Goal: Communication & Community: Answer question/provide support

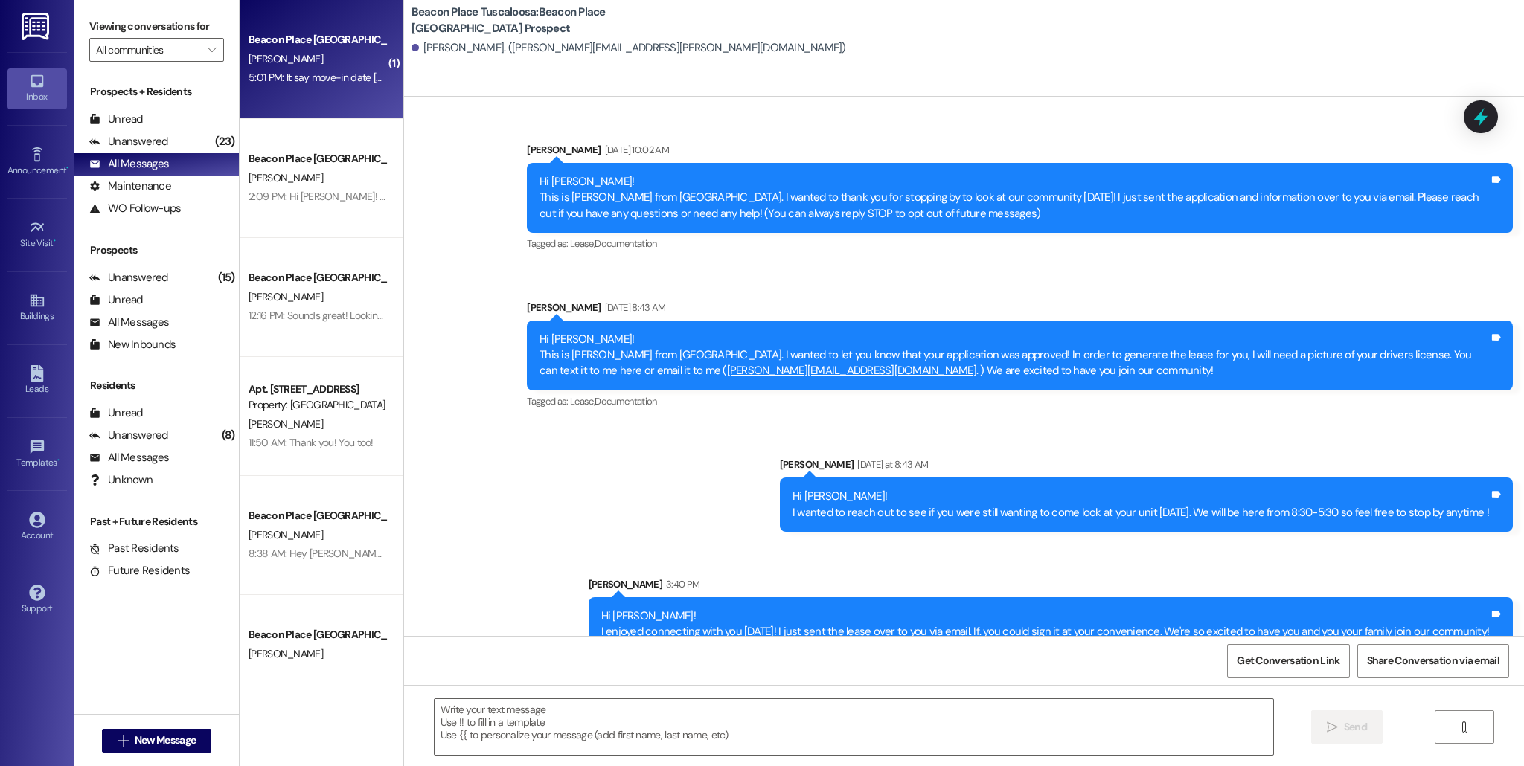
scroll to position [153, 0]
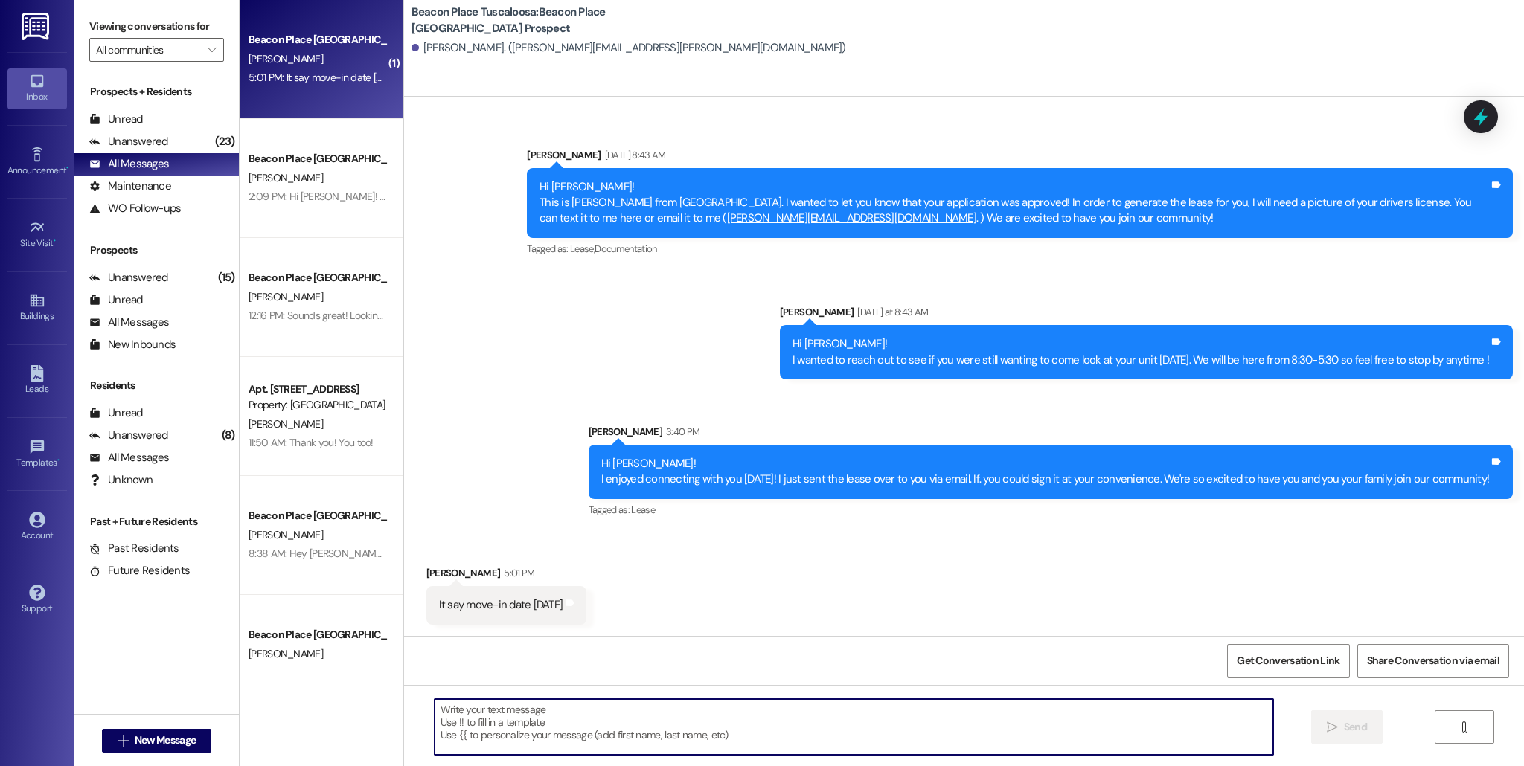
click at [477, 731] on textarea at bounding box center [854, 727] width 839 height 56
type textarea "t"
type textarea "G"
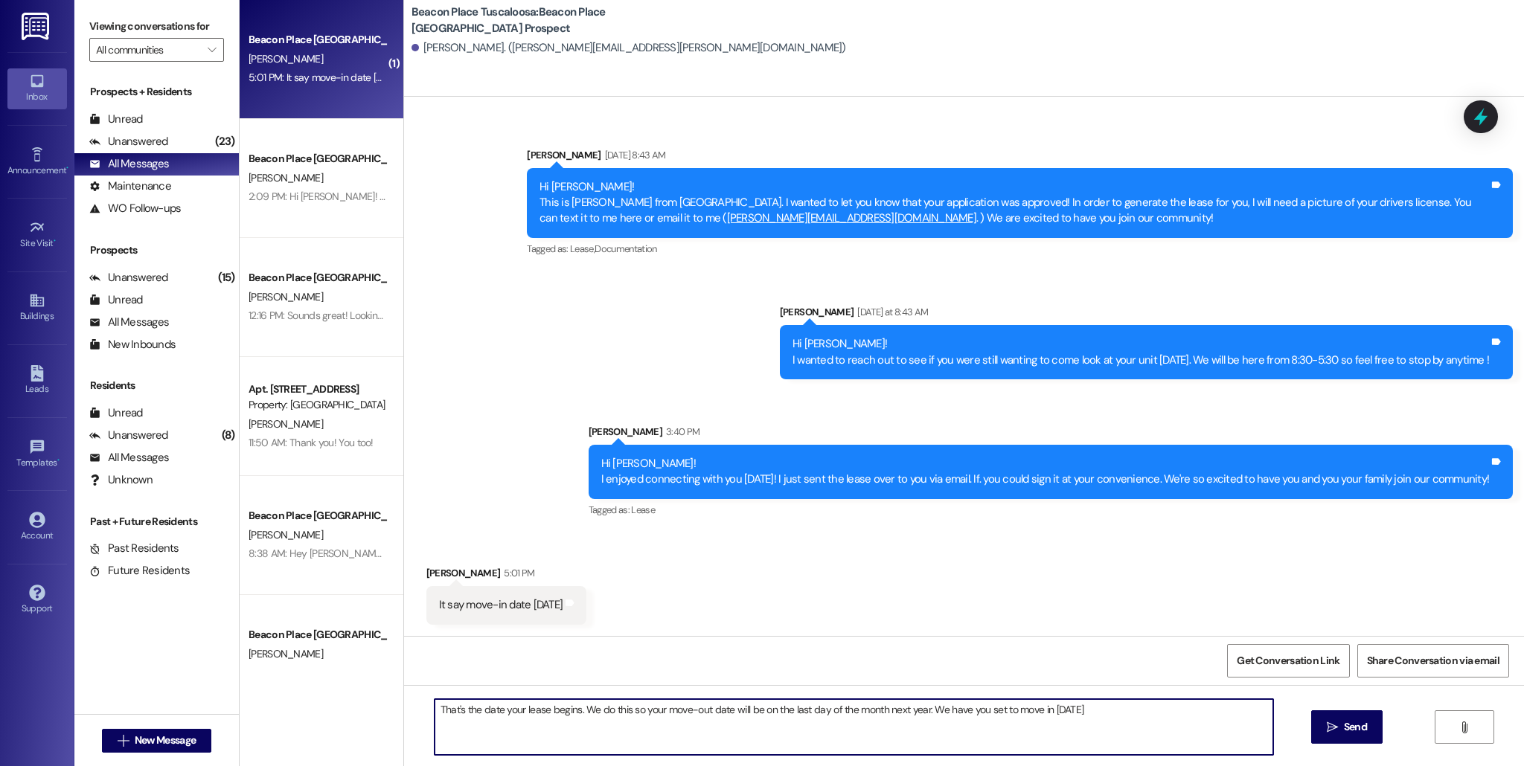
type textarea "That's the date your lease begins. We do this so your move-out date will be on …"
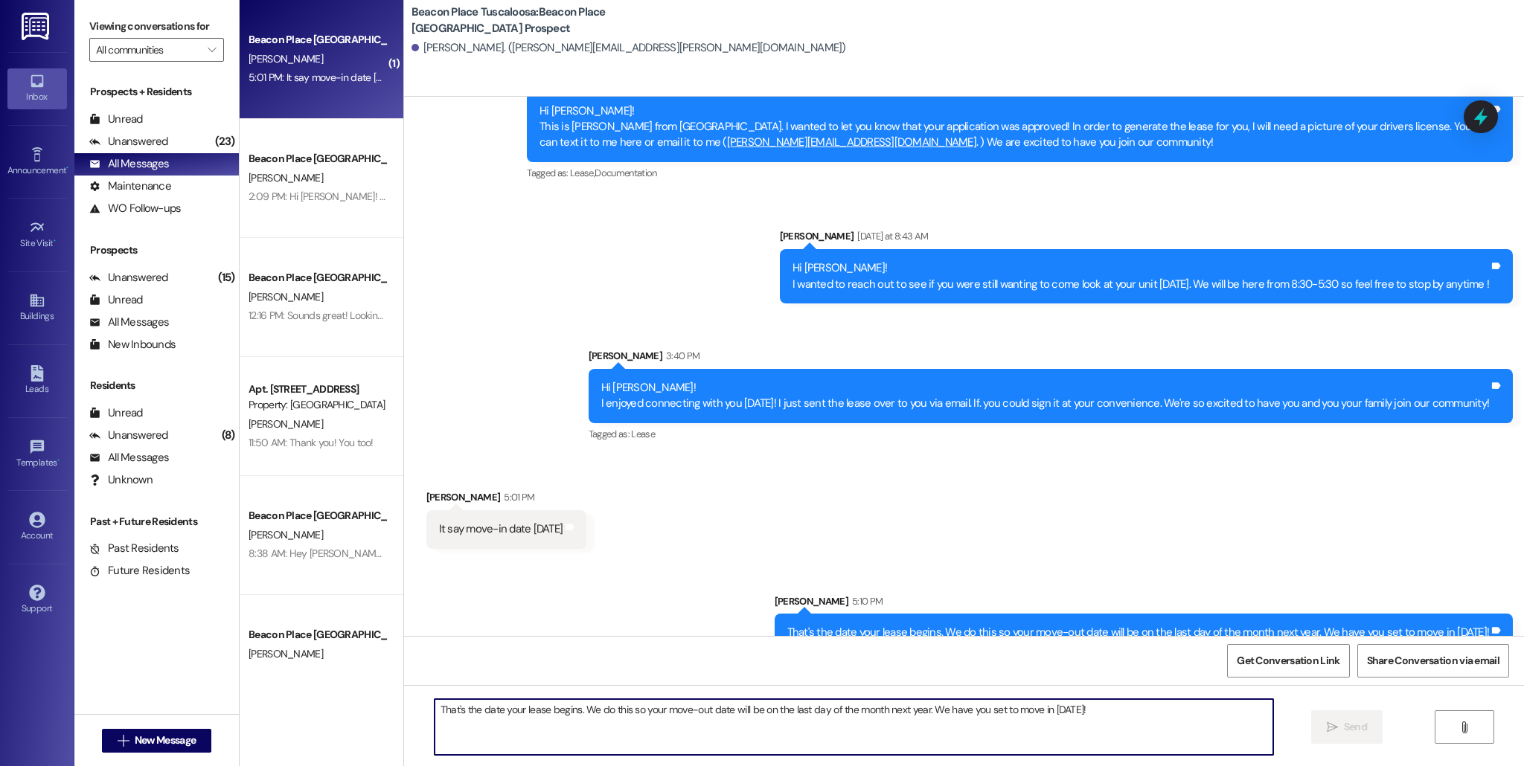
scroll to position [257, 0]
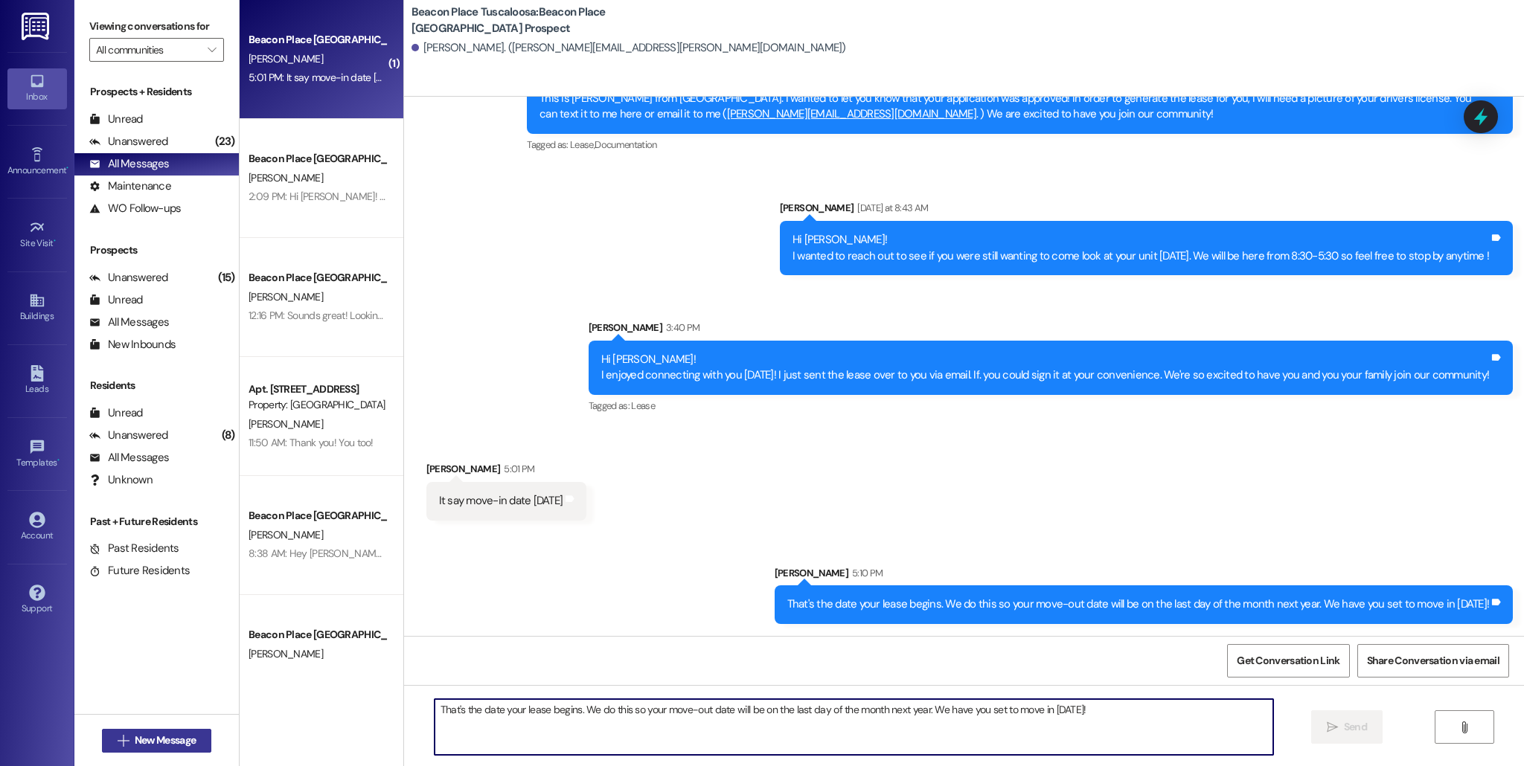
click at [138, 740] on span "New Message" at bounding box center [165, 741] width 61 height 16
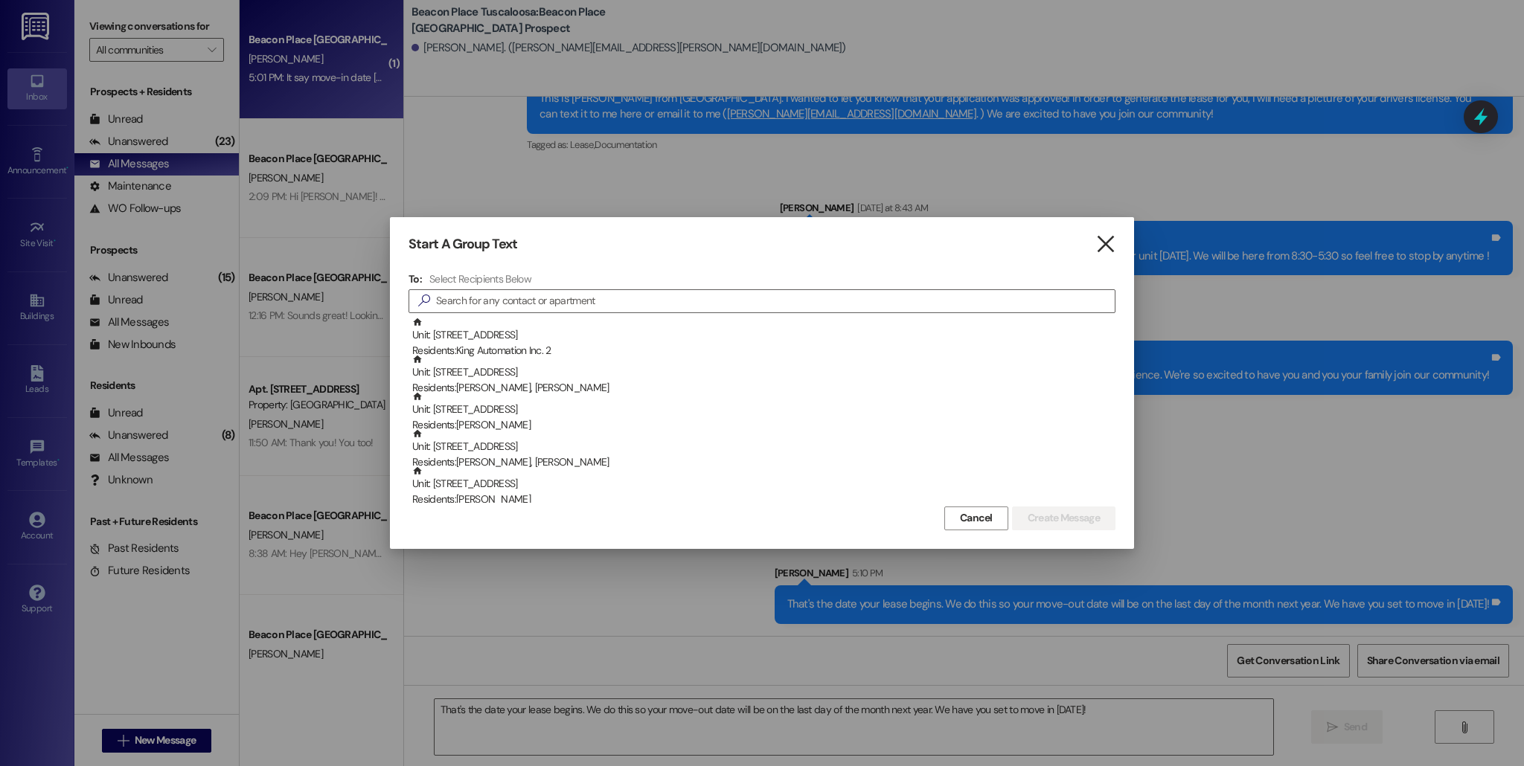
click at [1102, 249] on icon "" at bounding box center [1105, 245] width 20 height 16
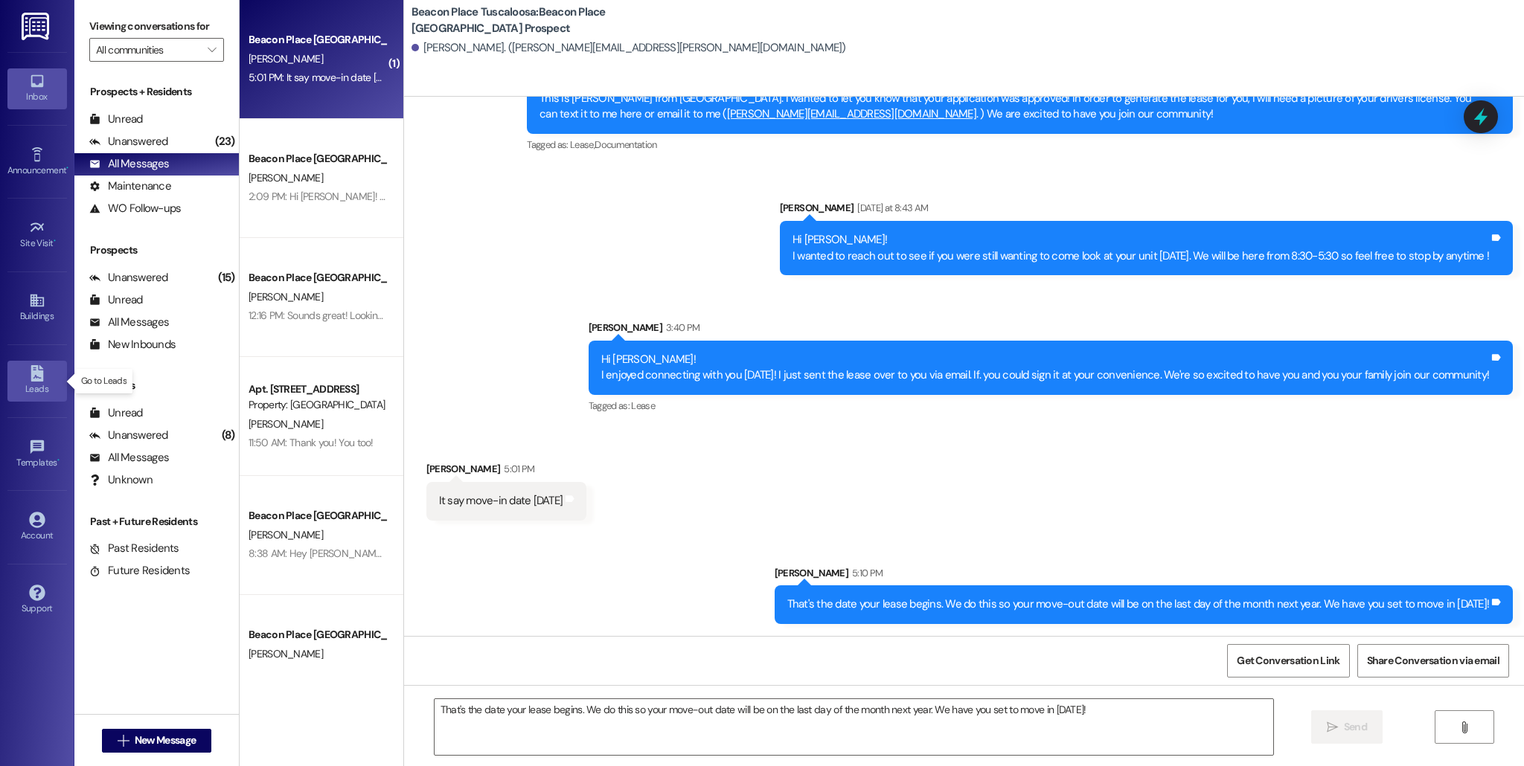
click at [28, 382] on div "Leads" at bounding box center [37, 389] width 74 height 15
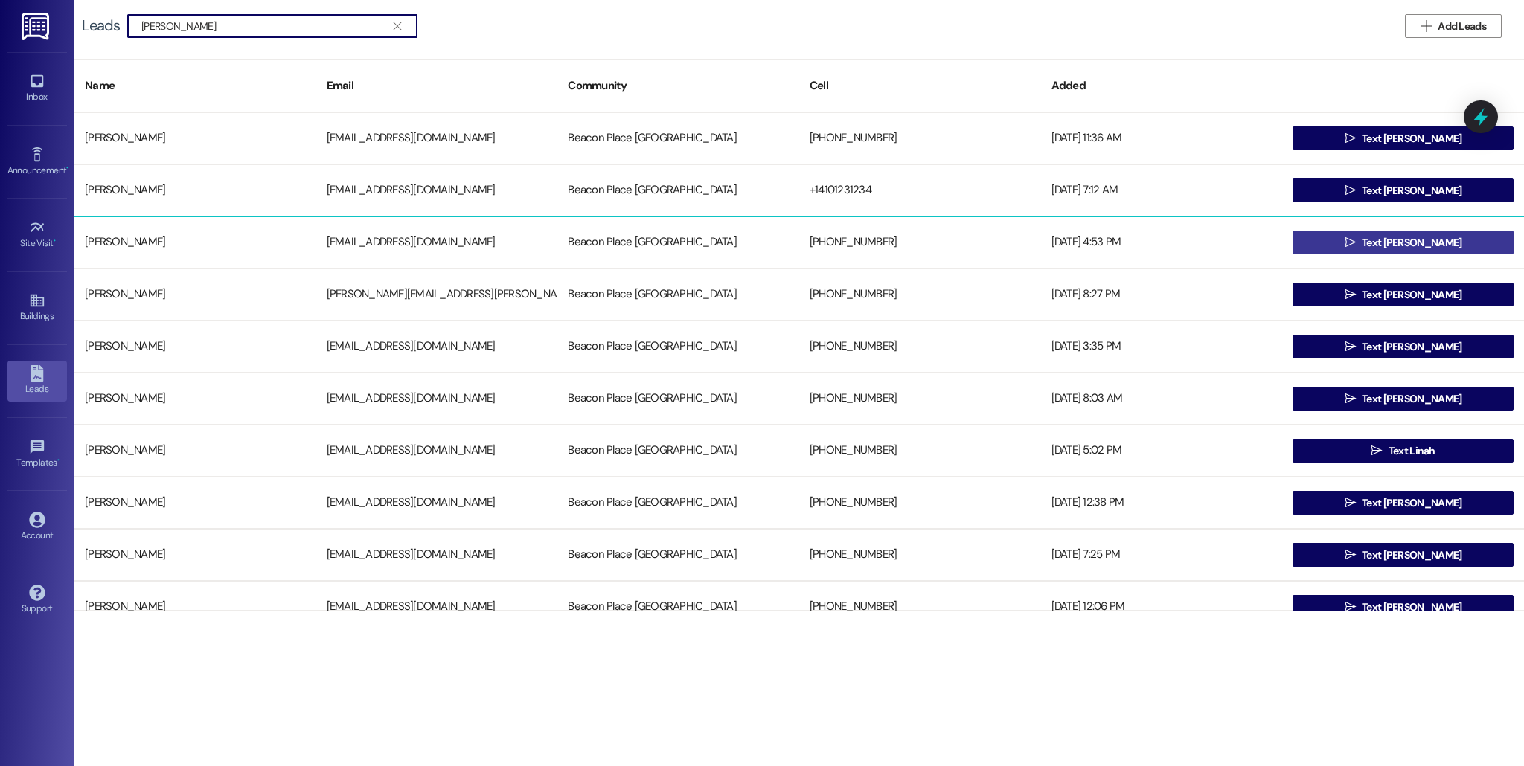
type input "[PERSON_NAME]"
click at [1397, 238] on span "Text [PERSON_NAME]" at bounding box center [1412, 243] width 100 height 16
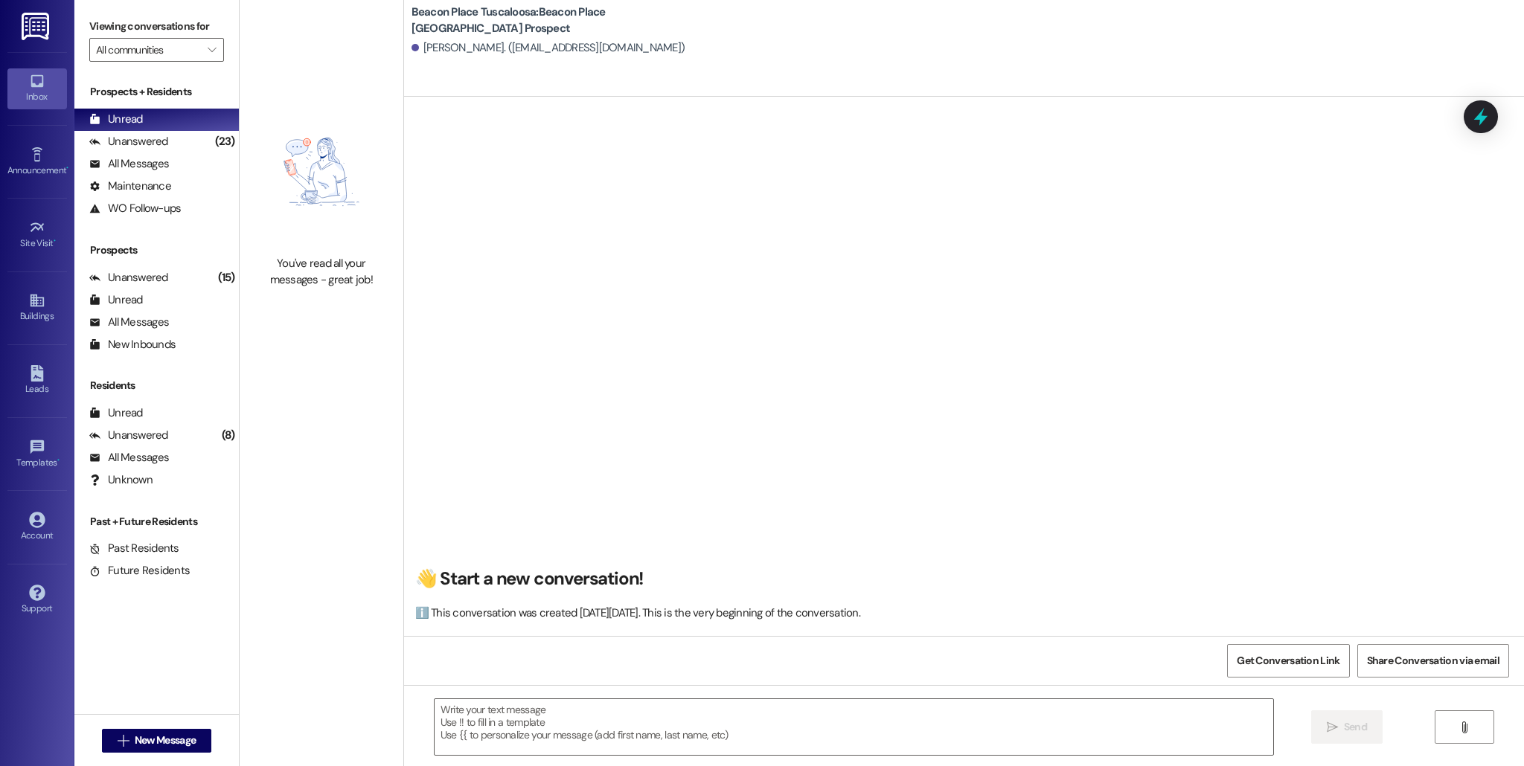
click at [510, 689] on div " Send " at bounding box center [964, 741] width 1120 height 112
click at [518, 719] on textarea at bounding box center [854, 727] width 839 height 56
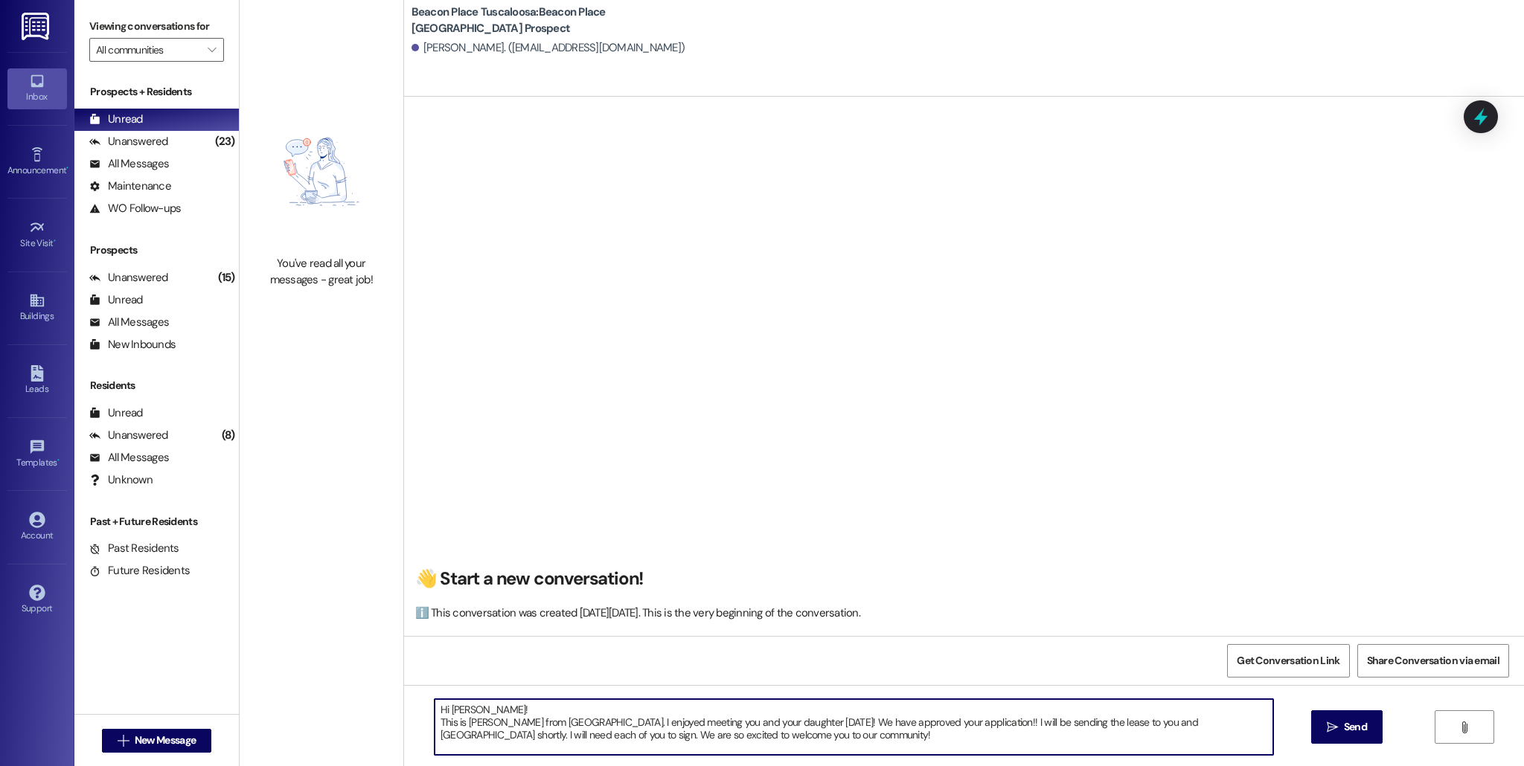
click at [1205, 724] on textarea "Hi [PERSON_NAME]! This is [PERSON_NAME] from [GEOGRAPHIC_DATA]. I enjoyed meeti…" at bounding box center [854, 727] width 839 height 56
click at [534, 737] on textarea "Hi [PERSON_NAME]! This is [PERSON_NAME] from [GEOGRAPHIC_DATA]. I enjoyed meeti…" at bounding box center [854, 727] width 839 height 56
click at [578, 735] on textarea "Hi [PERSON_NAME]! This is [PERSON_NAME] from [GEOGRAPHIC_DATA]. I enjoyed meeti…" at bounding box center [854, 727] width 839 height 56
type textarea "Hi [PERSON_NAME]! This is [PERSON_NAME] from [GEOGRAPHIC_DATA]. I enjoyed meeti…"
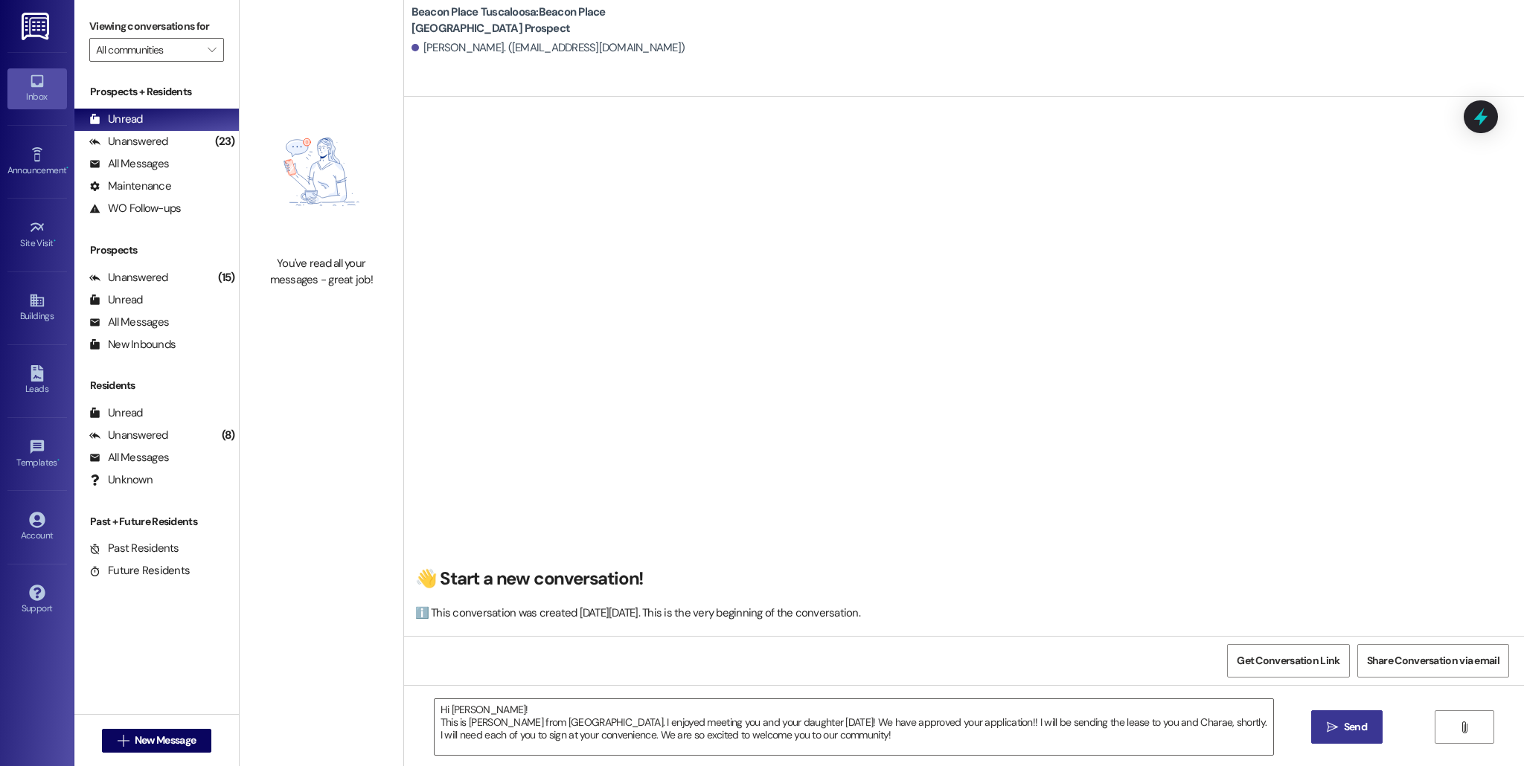
click at [1357, 728] on span "Send" at bounding box center [1355, 728] width 23 height 16
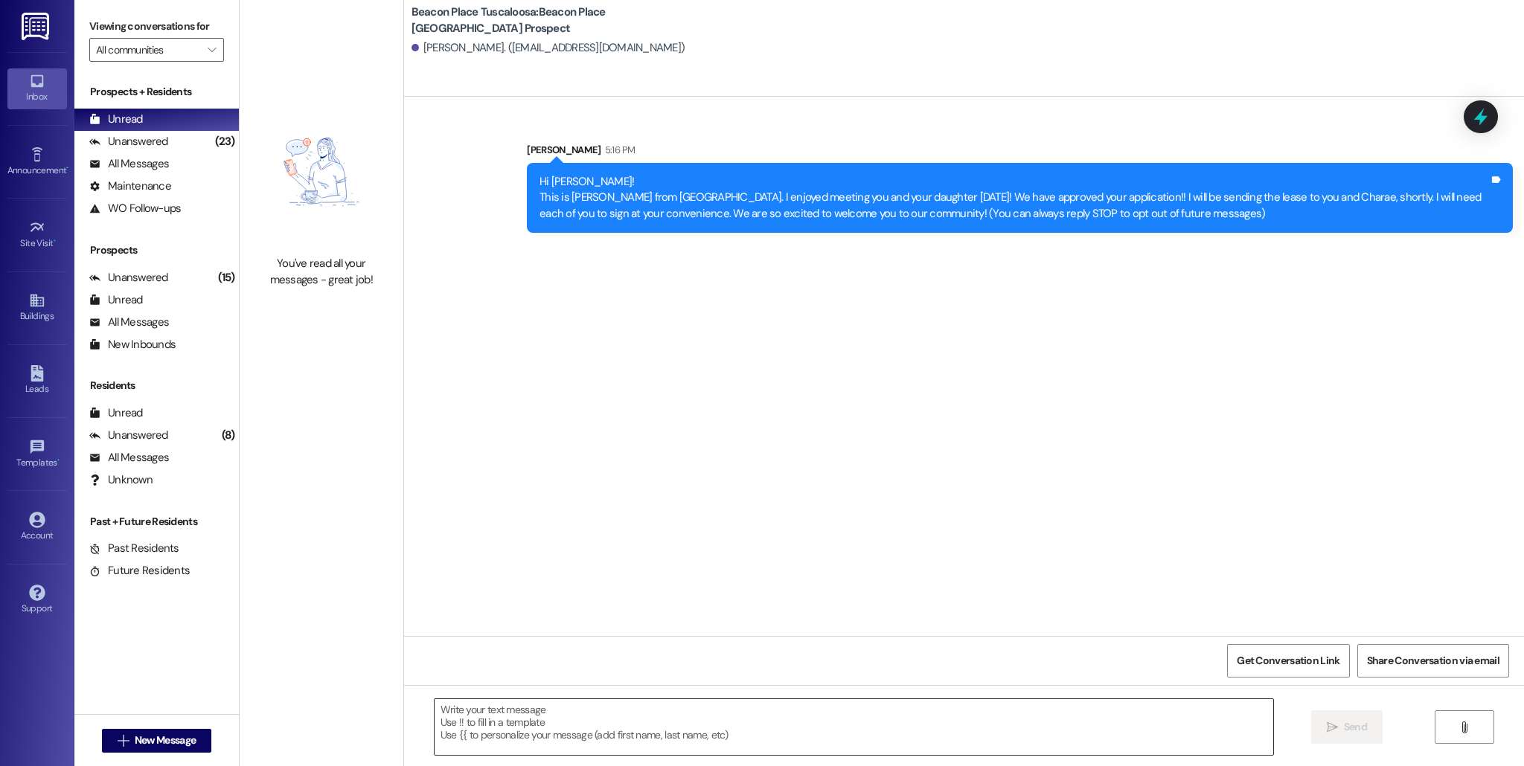
click at [645, 724] on textarea at bounding box center [854, 727] width 839 height 56
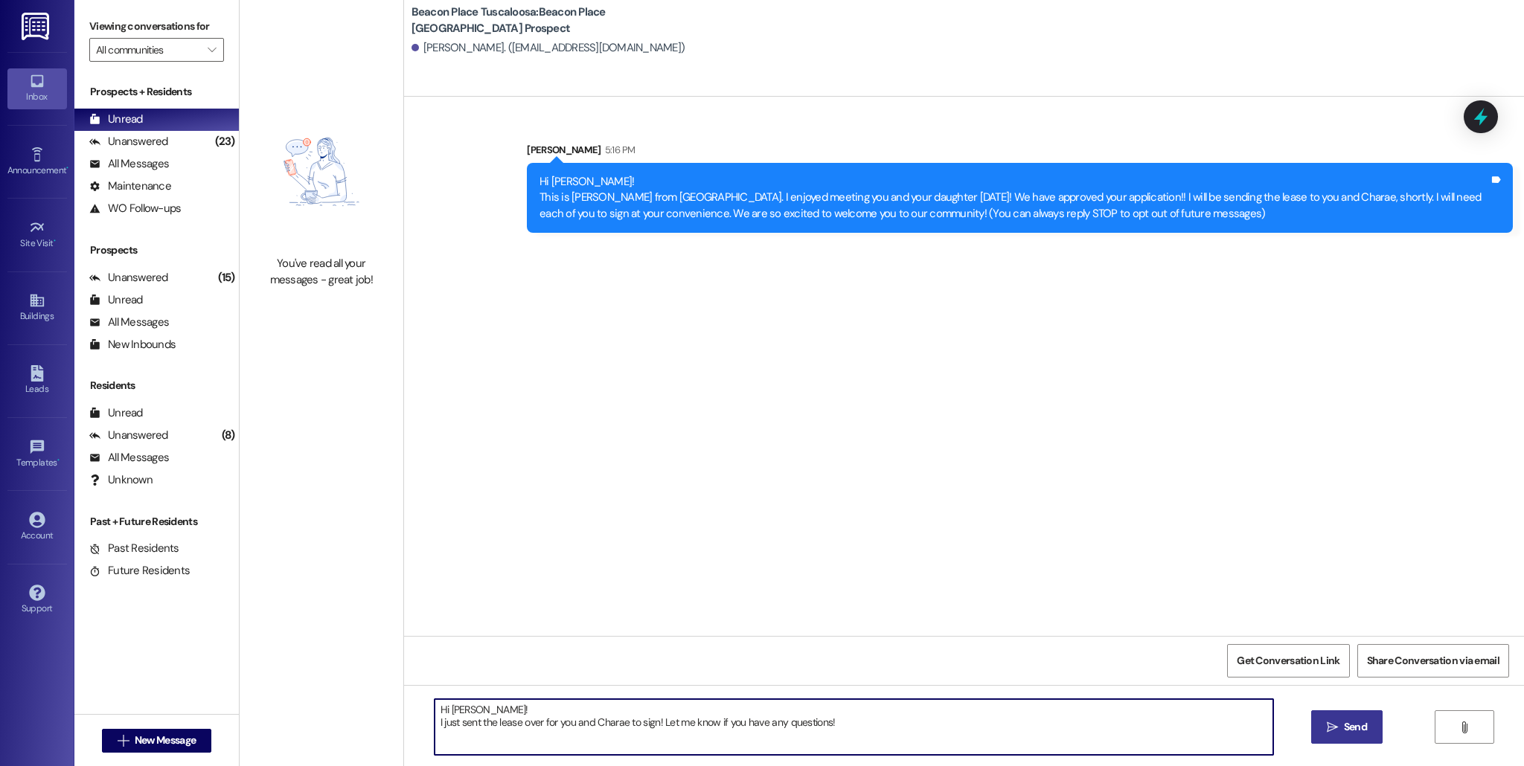
type textarea "Hi [PERSON_NAME]! I just sent the lease over for you and Charae to sign! Let me…"
click at [1332, 734] on span " Send" at bounding box center [1347, 728] width 47 height 16
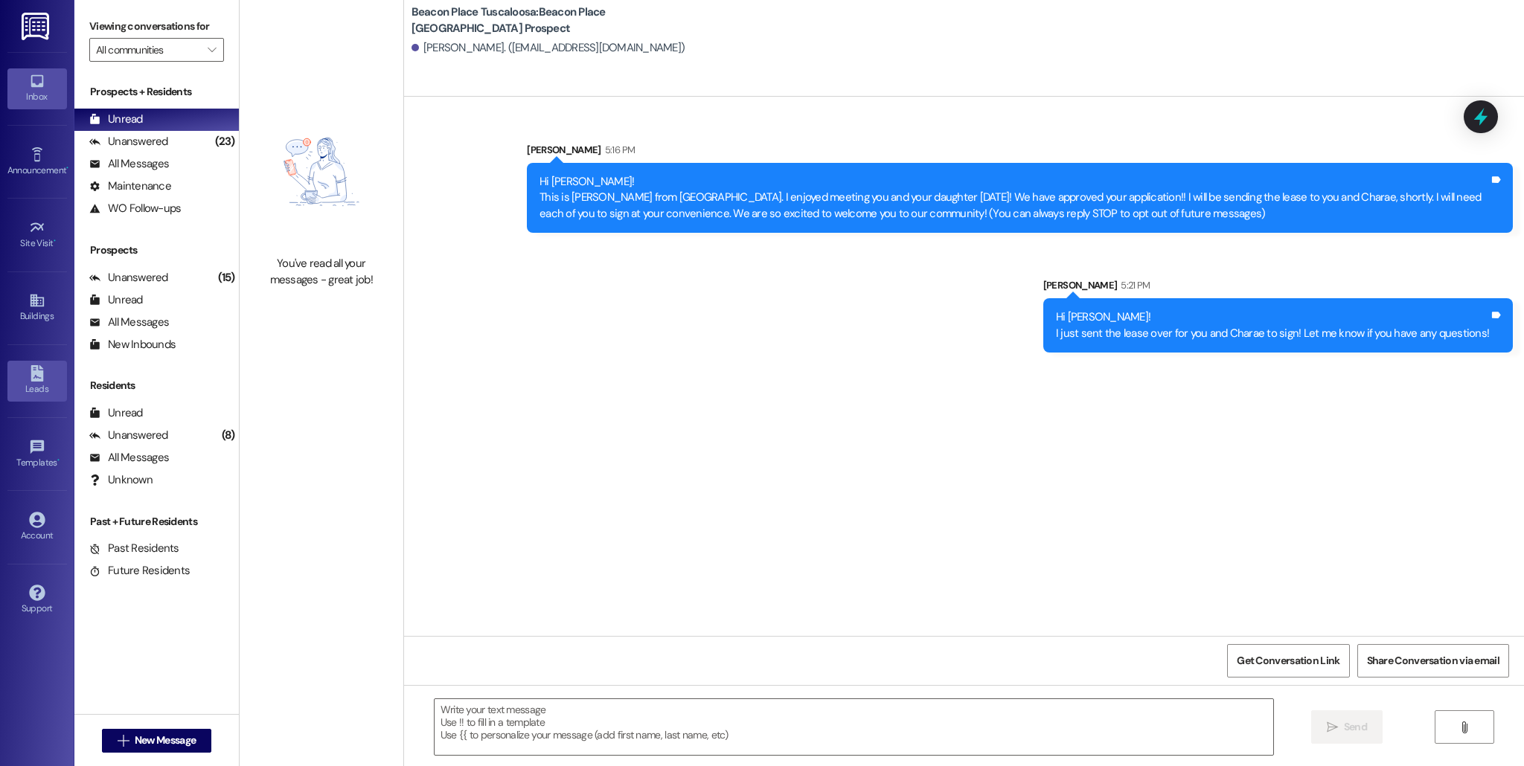
click at [36, 377] on icon at bounding box center [37, 373] width 16 height 16
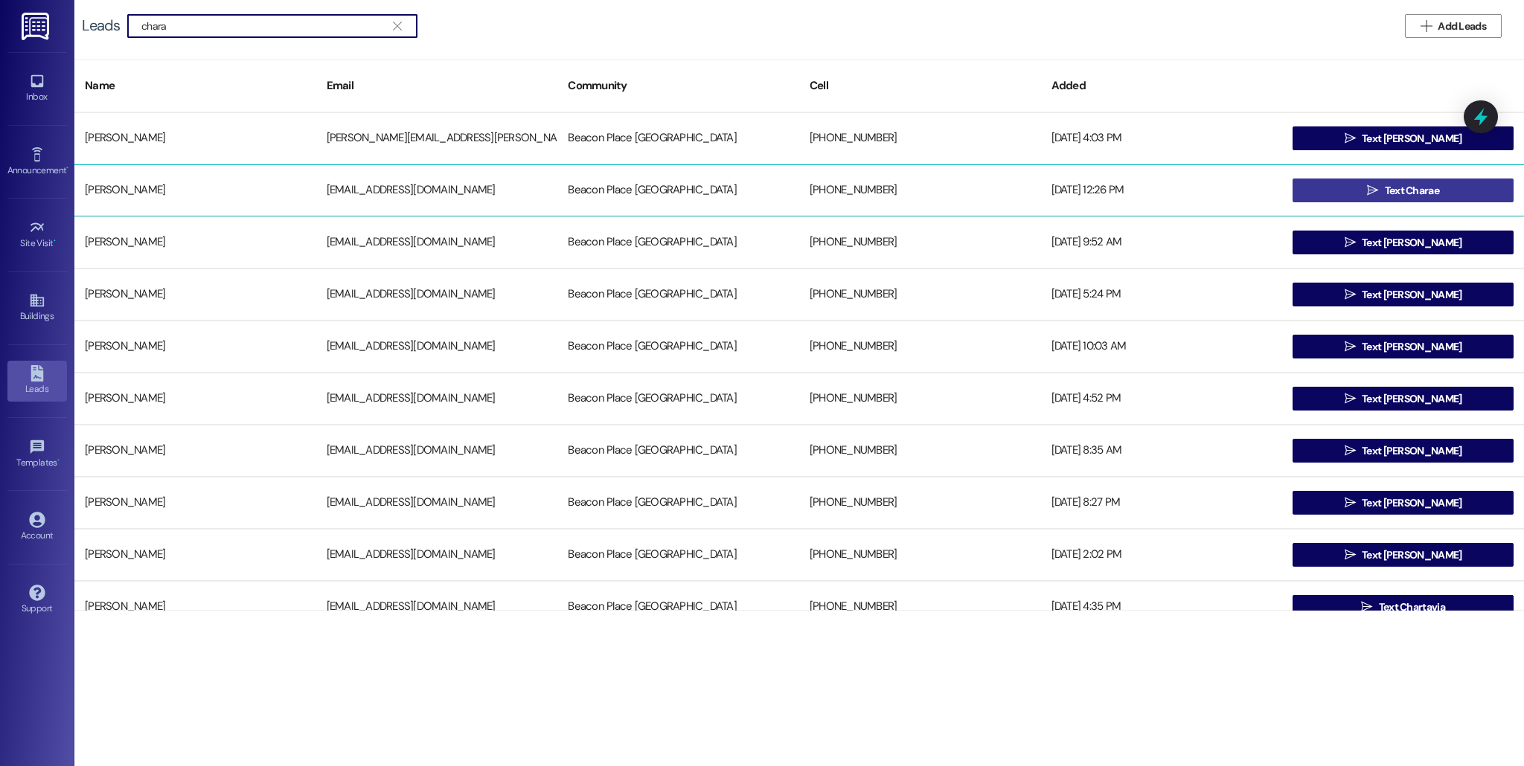
type input "chara"
click at [1367, 187] on icon "" at bounding box center [1372, 191] width 11 height 12
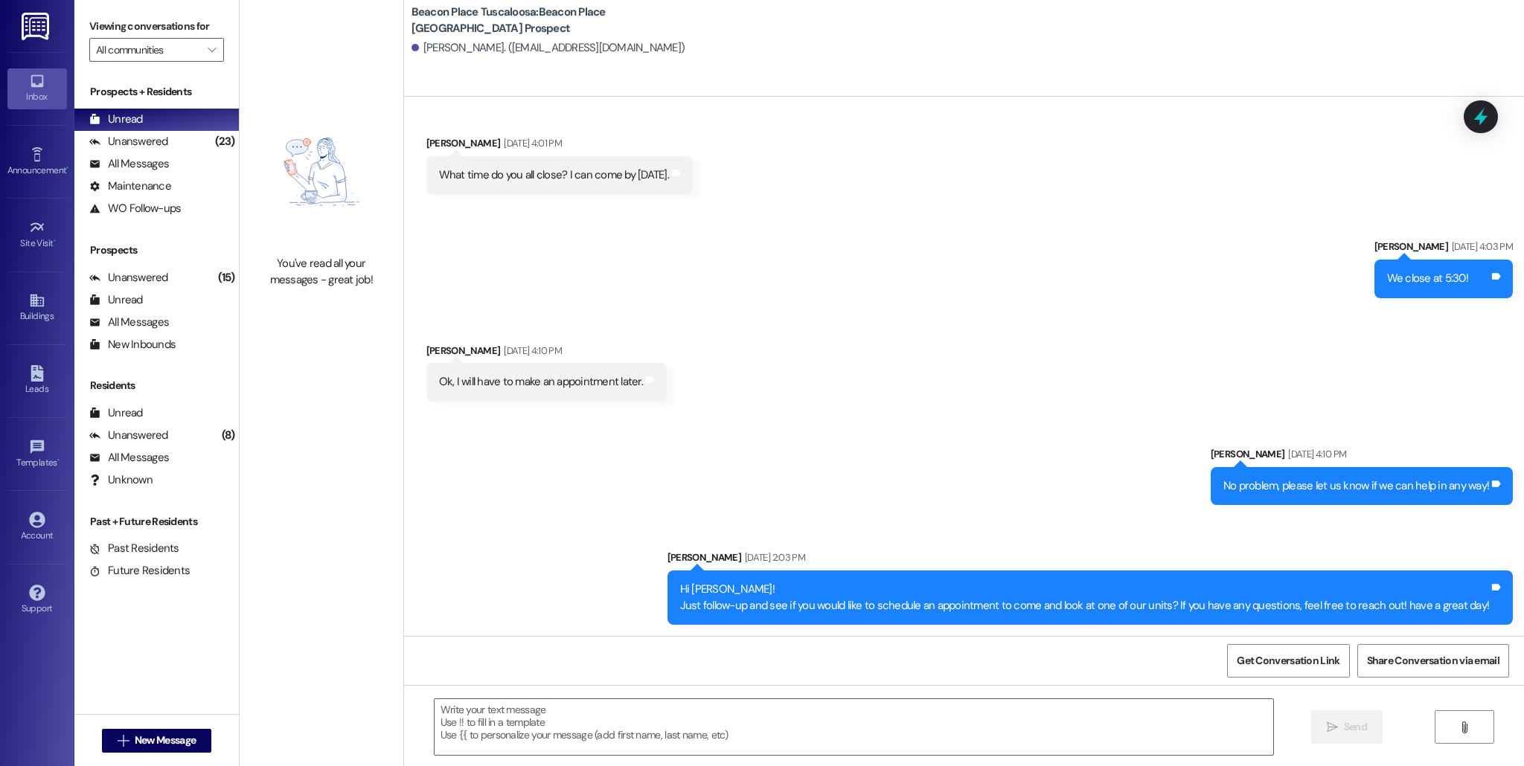
scroll to position [350, 0]
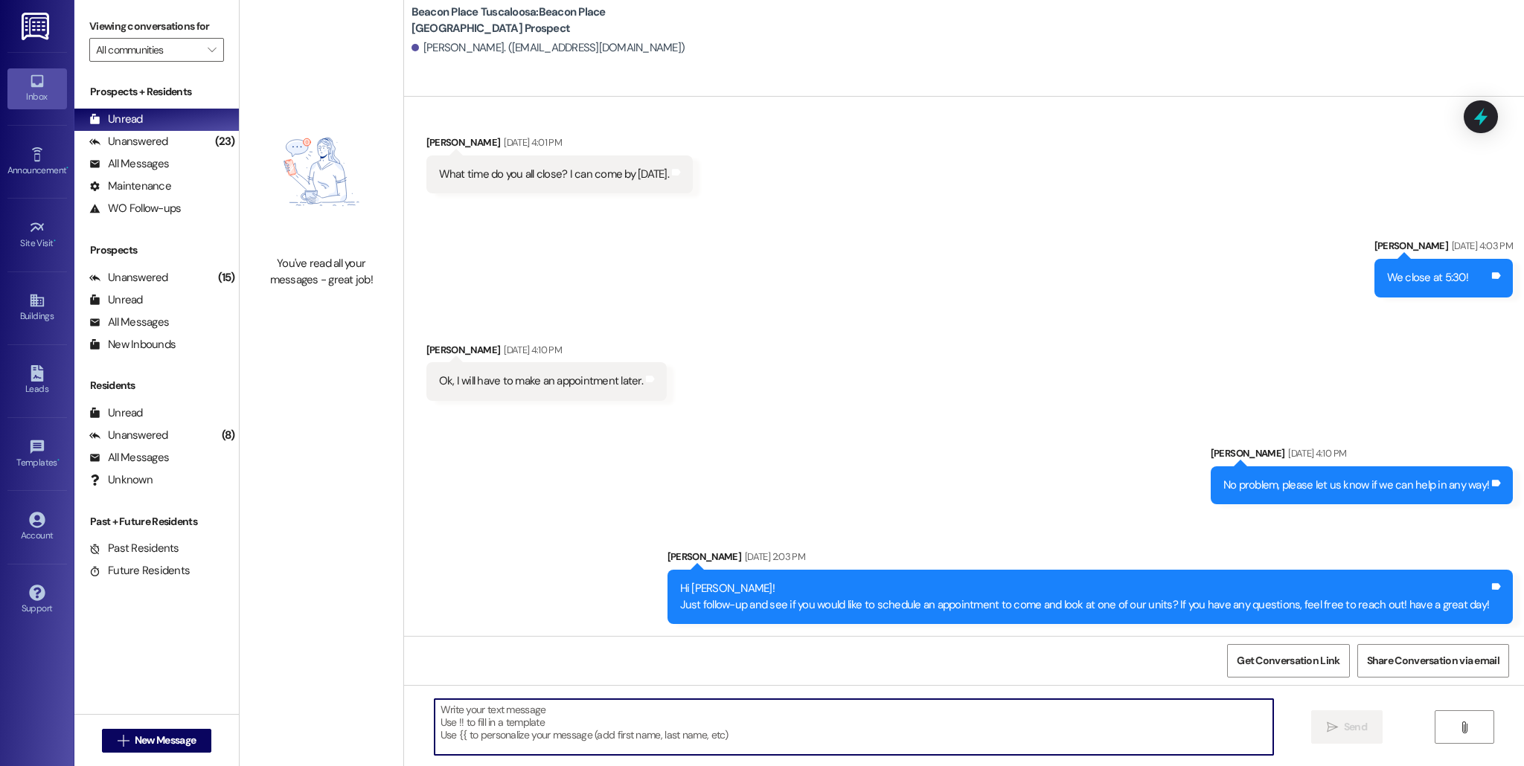
click at [728, 714] on textarea at bounding box center [854, 727] width 839 height 56
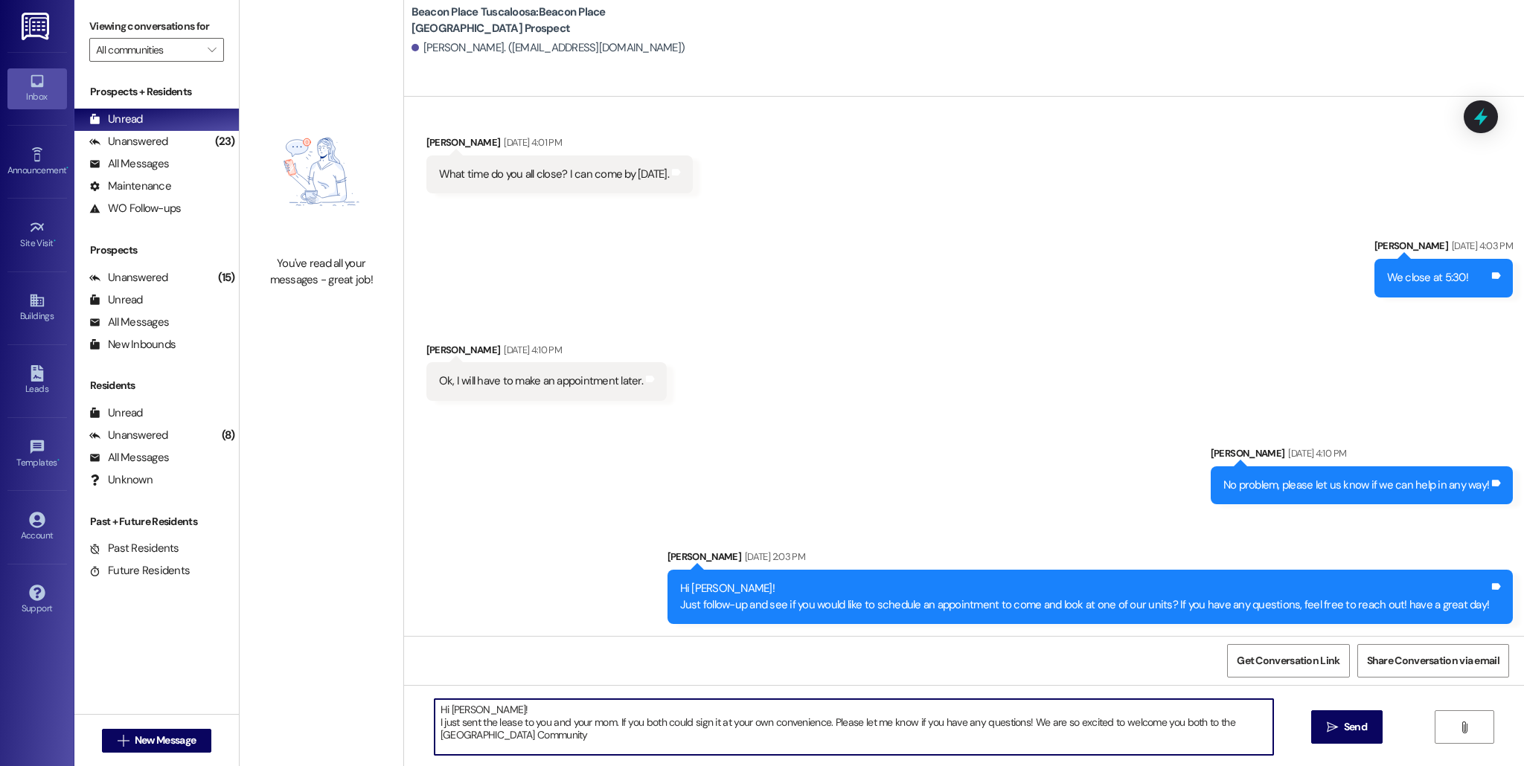
type textarea "Hi [PERSON_NAME]! I just sent the lease to you and your mom. If you both could …"
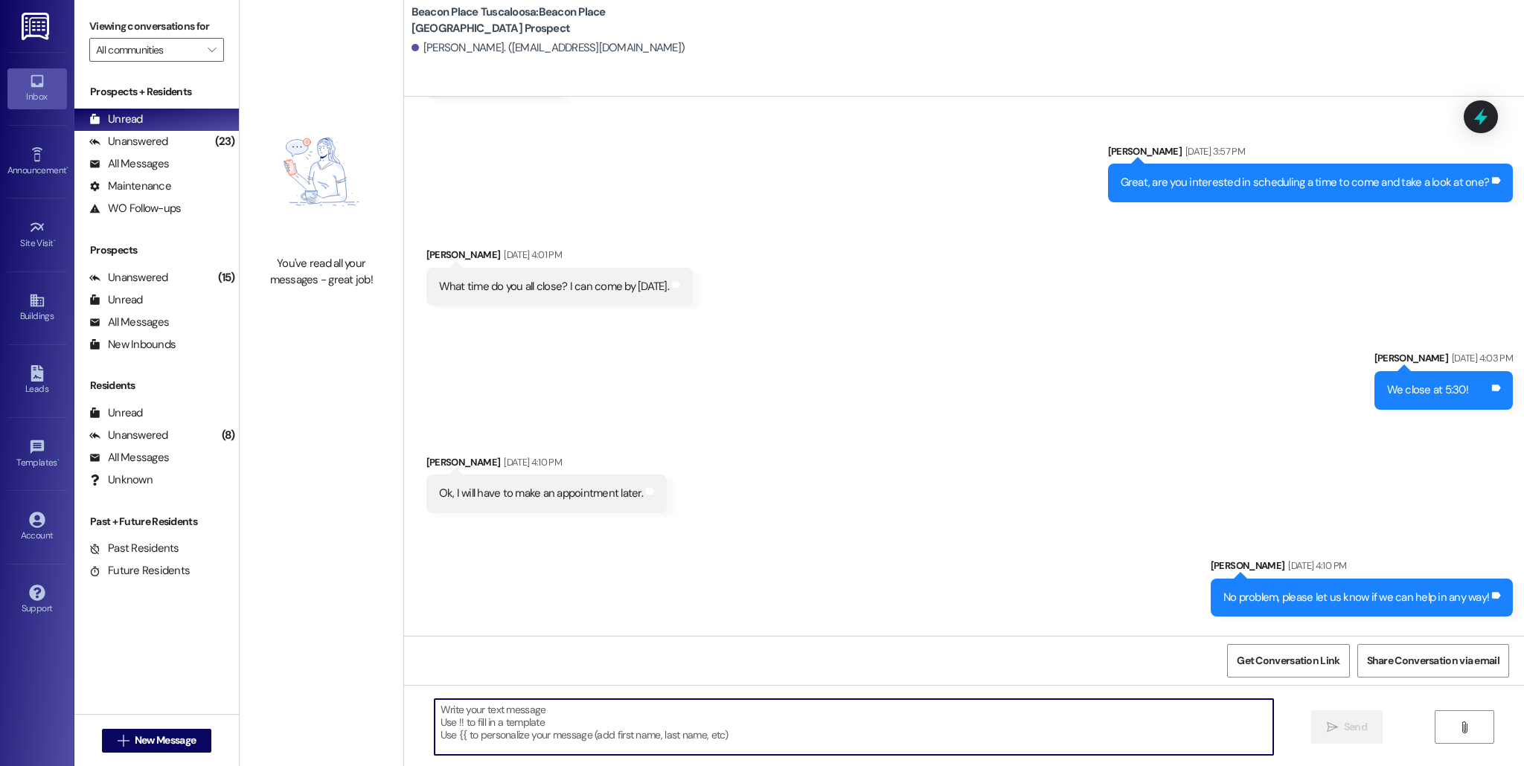
scroll to position [239, 0]
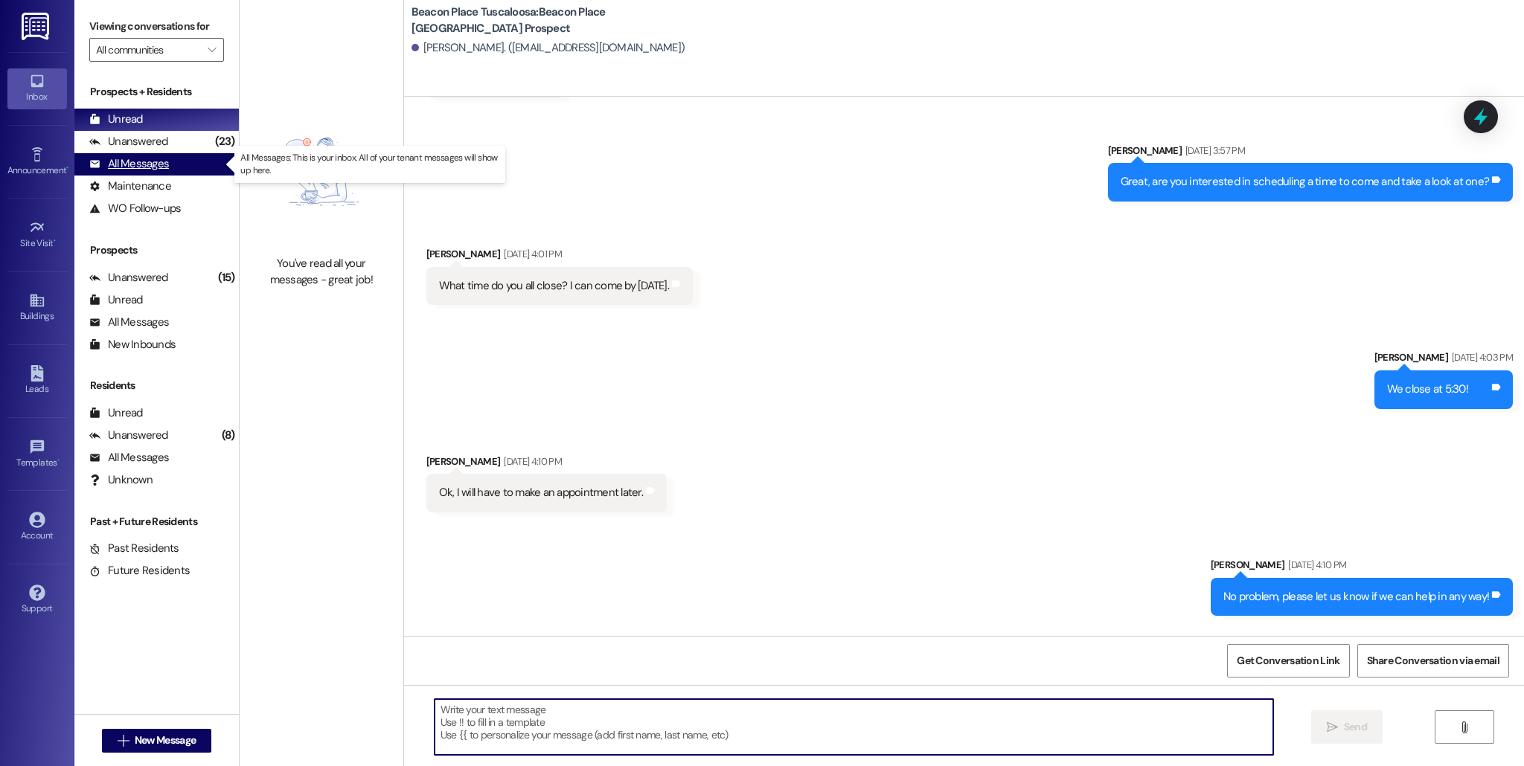
click at [179, 171] on div "All Messages (undefined)" at bounding box center [156, 164] width 164 height 22
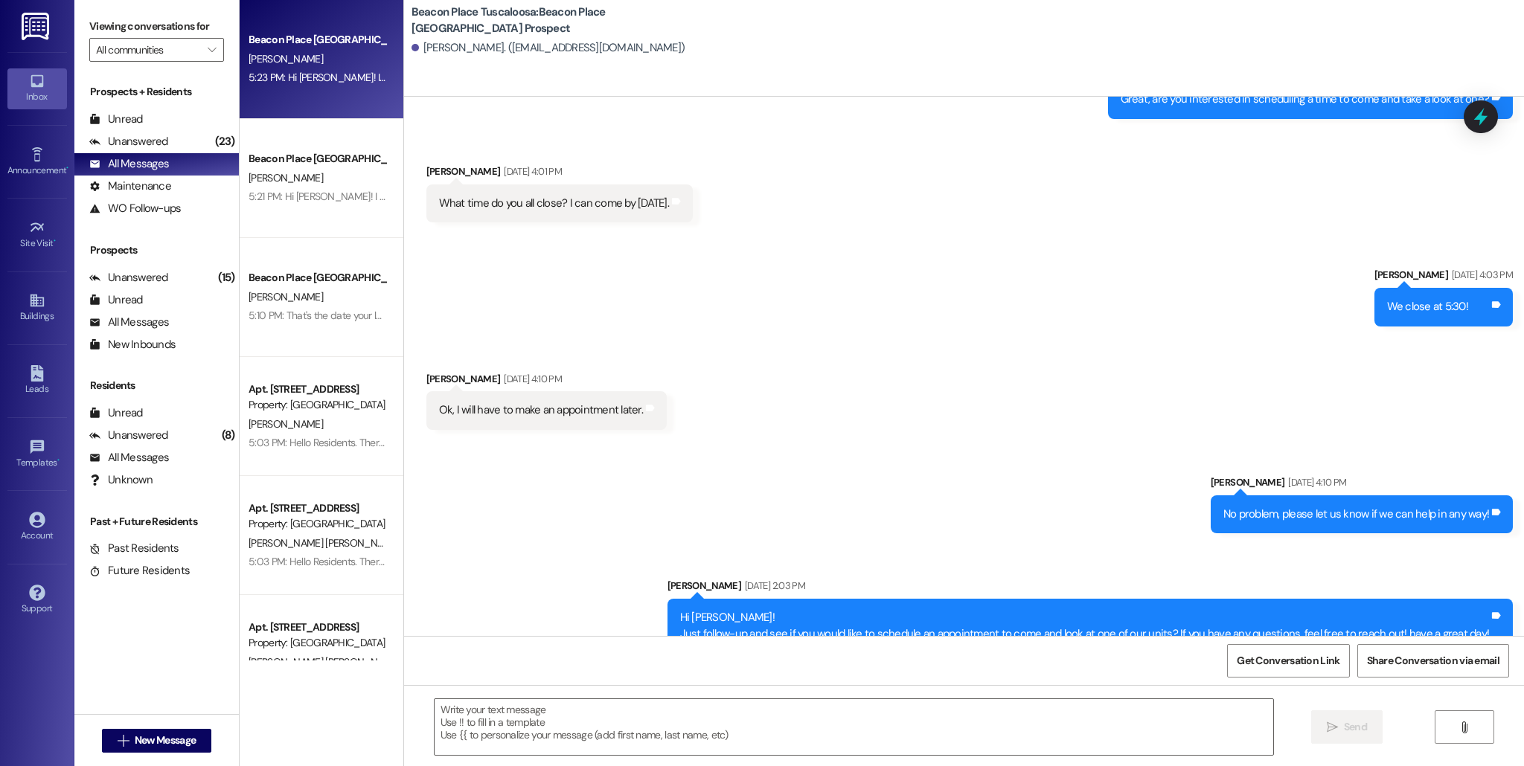
scroll to position [508, 0]
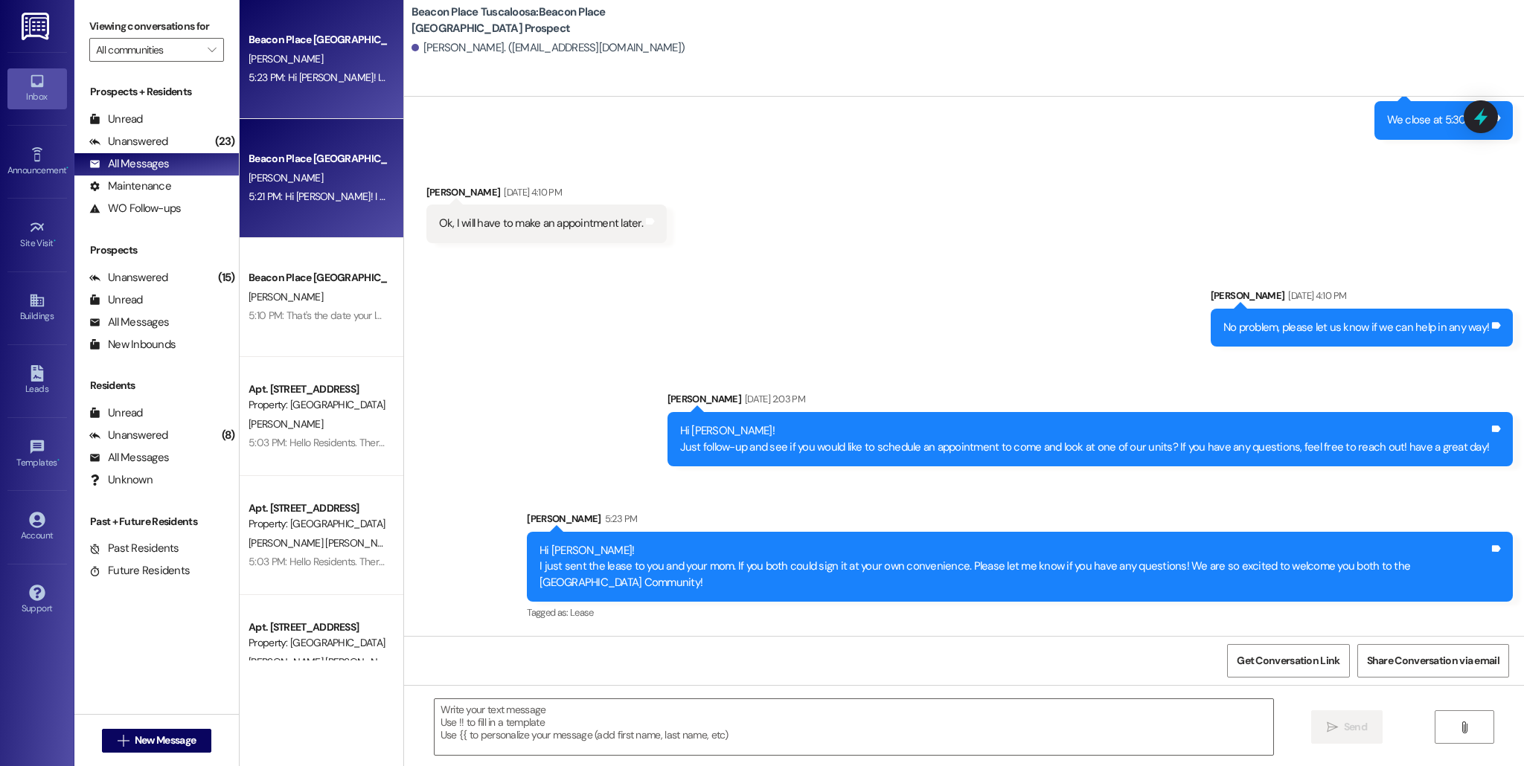
click at [268, 163] on div "Beacon Place [GEOGRAPHIC_DATA] Prospect" at bounding box center [318, 159] width 138 height 16
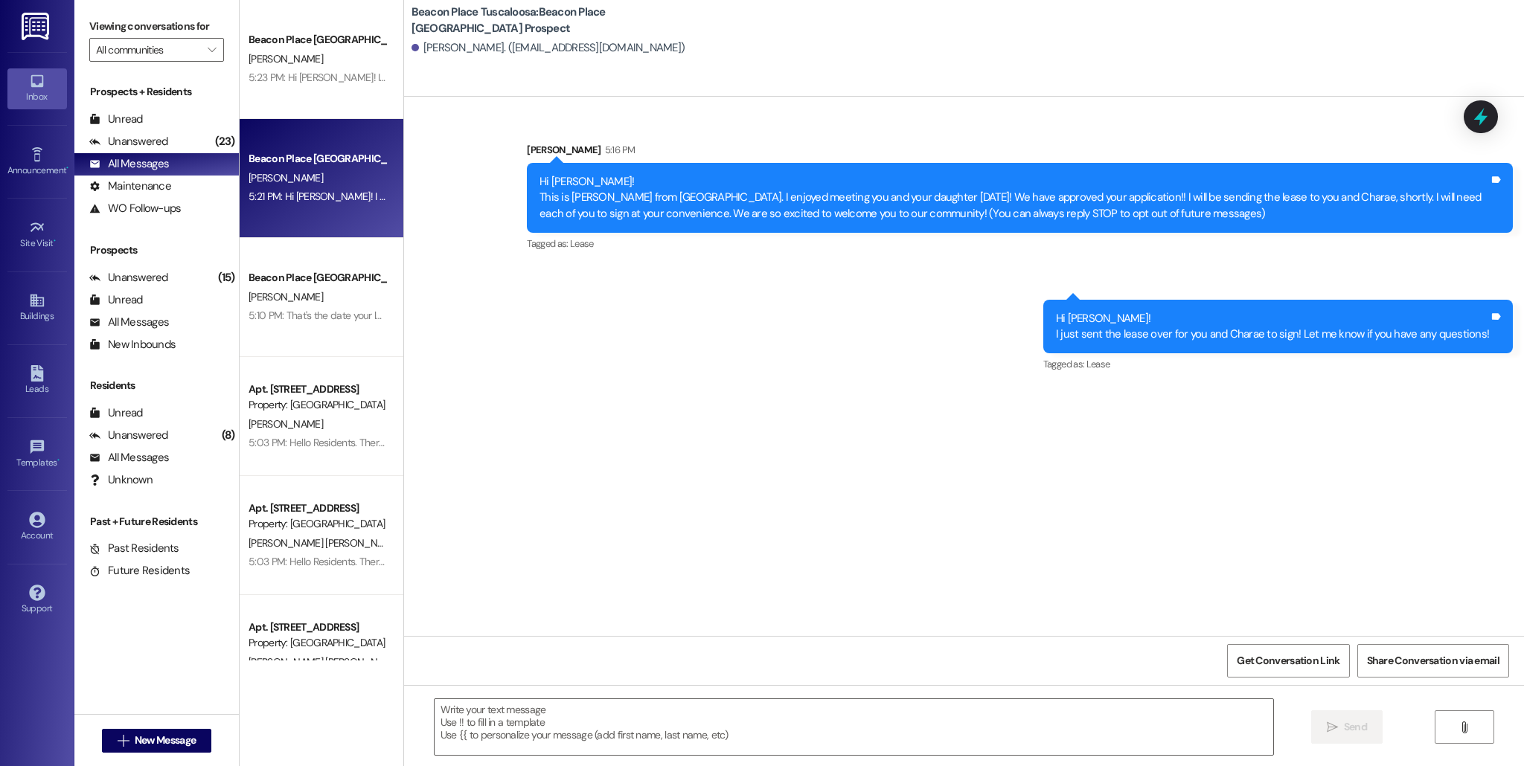
scroll to position [0, 0]
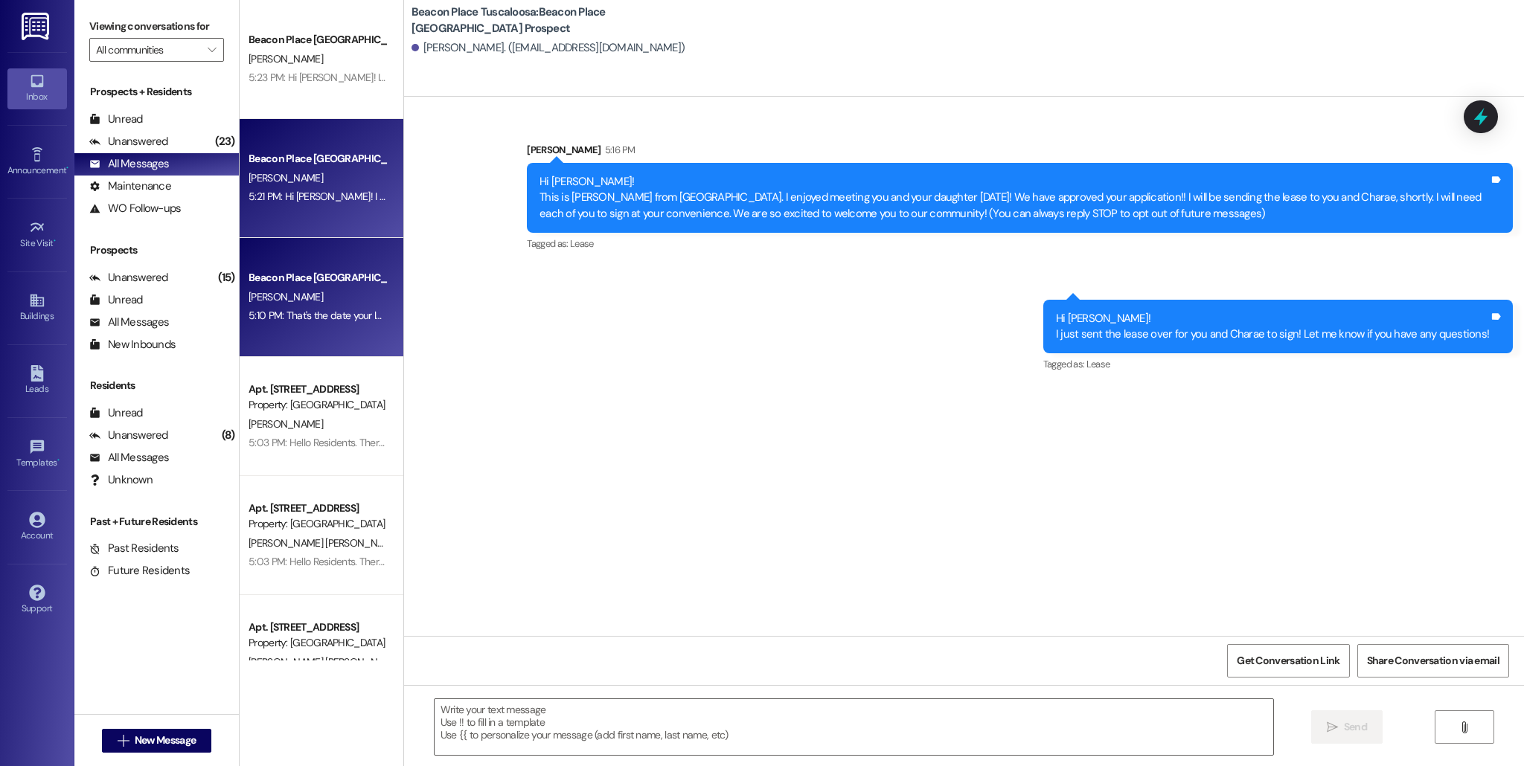
click at [348, 317] on div "5:10 PM: That's the date your lease begins. We do this so your move-out date wi…" at bounding box center [591, 315] width 684 height 13
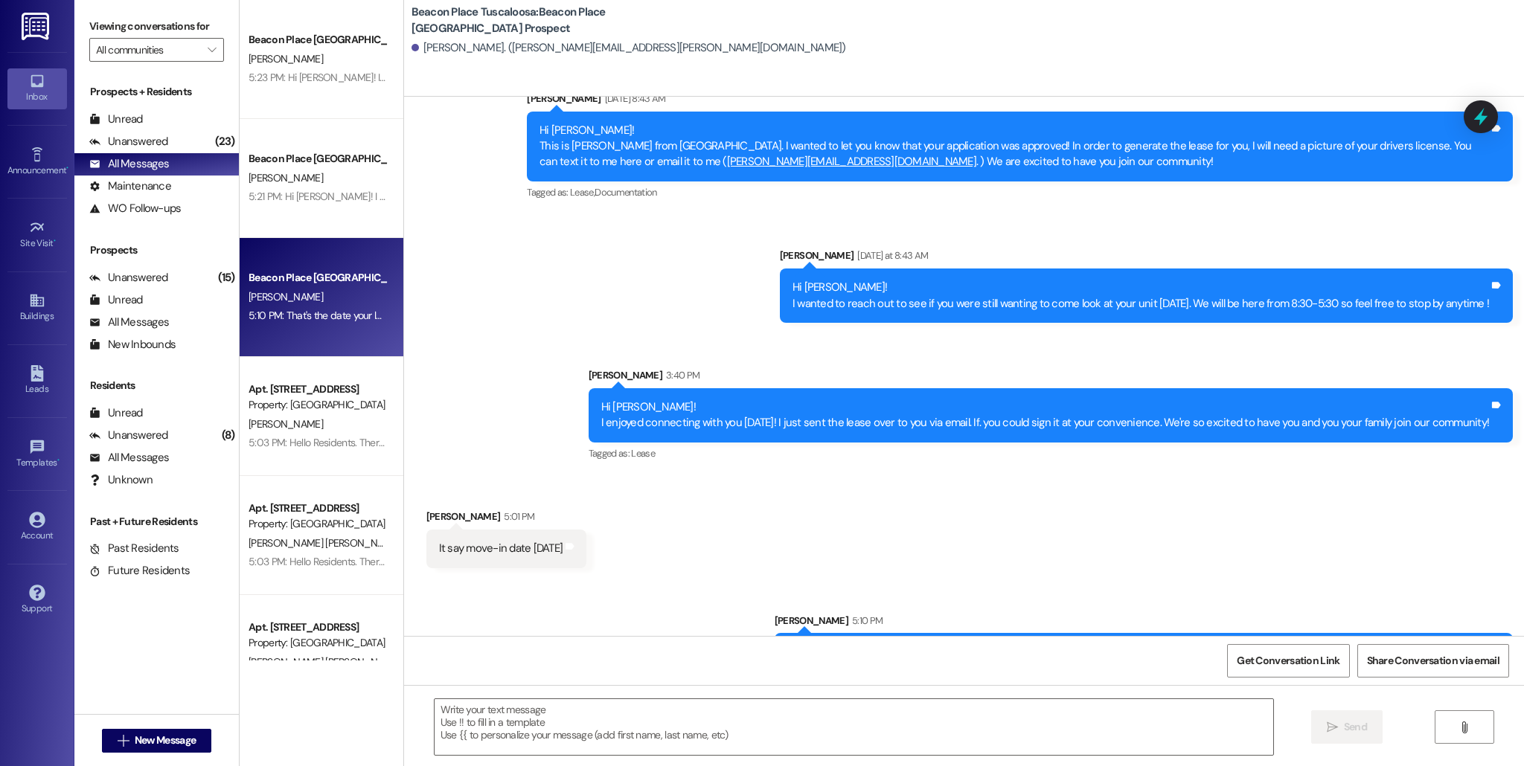
scroll to position [278, 0]
